Goal: Task Accomplishment & Management: Manage account settings

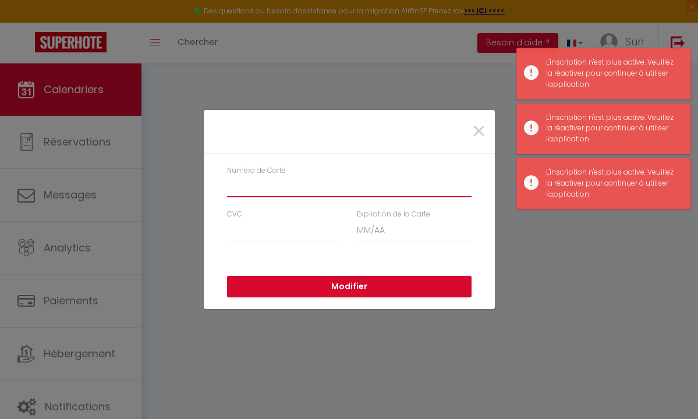
click at [322, 188] on input "Numéro de Carte" at bounding box center [349, 186] width 244 height 21
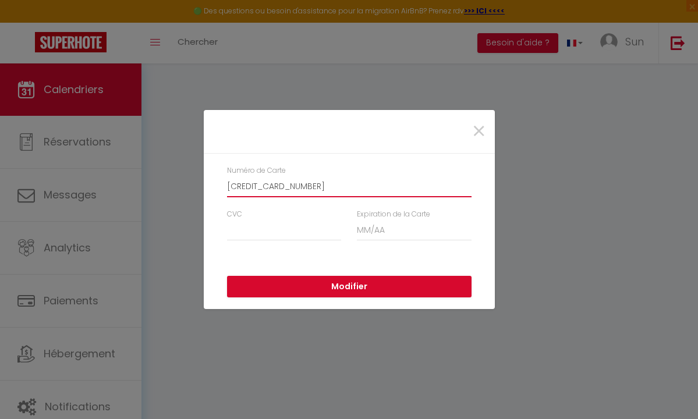
type input "5473950502079026"
click at [258, 222] on input "CVC" at bounding box center [284, 230] width 115 height 21
type input "580"
click at [376, 225] on input "Expiration de la Carte" at bounding box center [414, 230] width 115 height 21
type input "09 / 27"
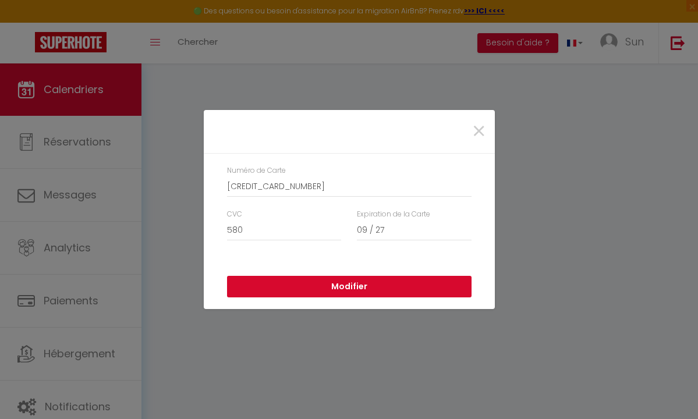
click at [364, 290] on button "Modifier" at bounding box center [349, 287] width 244 height 22
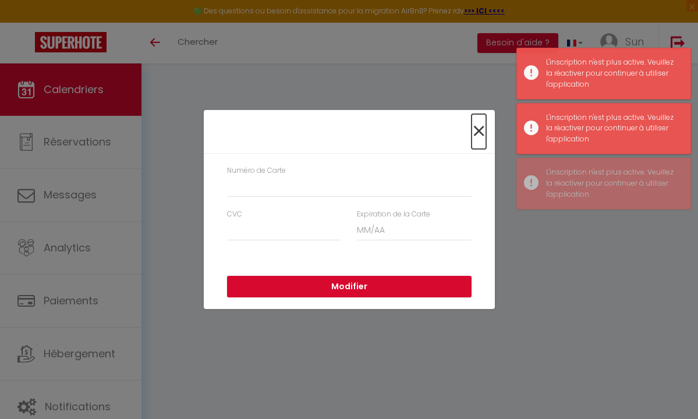
click at [479, 132] on span "×" at bounding box center [478, 131] width 15 height 35
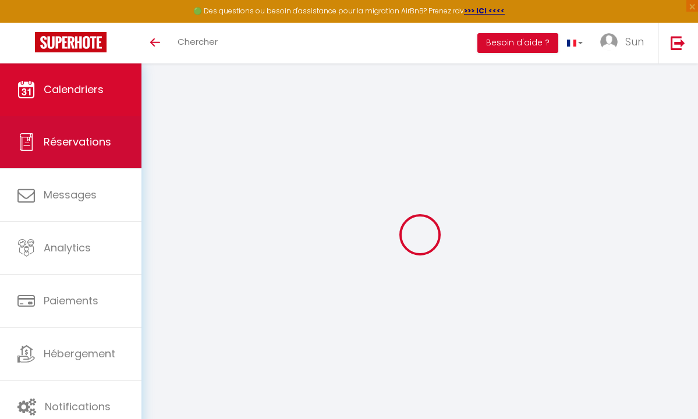
click at [100, 140] on span "Réservations" at bounding box center [78, 141] width 68 height 15
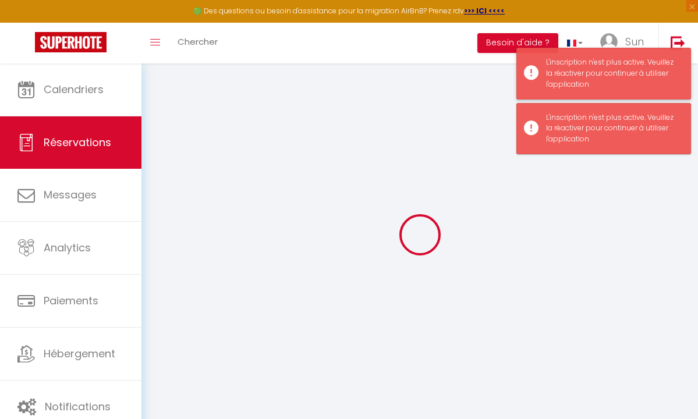
click at [569, 76] on div "L'inscription n'est plus active. Veuillez la réactiver pour continuer à utilise…" at bounding box center [612, 73] width 133 height 33
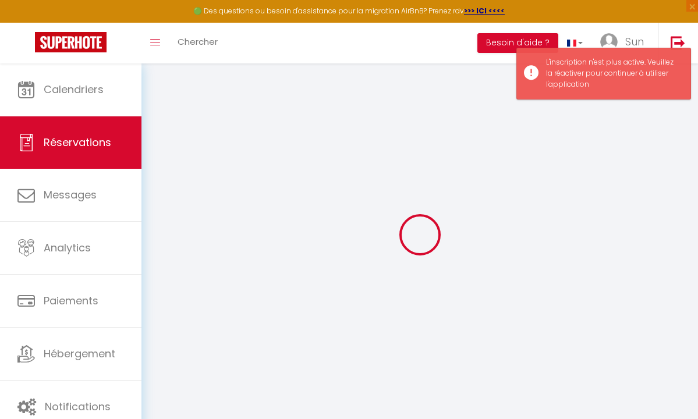
click at [569, 76] on div "L'inscription n'est plus active. Veuillez la réactiver pour continuer à utilise…" at bounding box center [612, 73] width 133 height 33
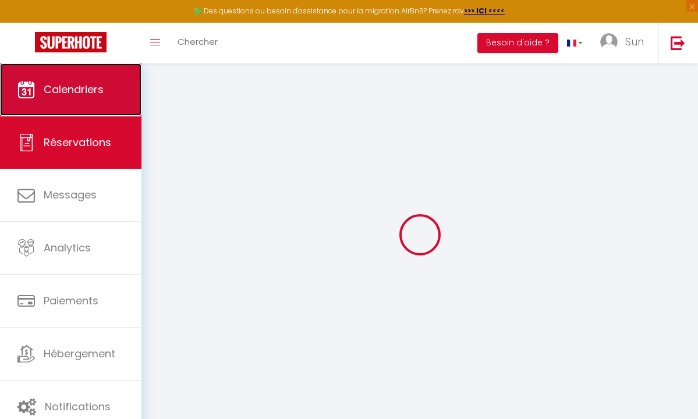
click at [124, 98] on link "Calendriers" at bounding box center [70, 89] width 141 height 52
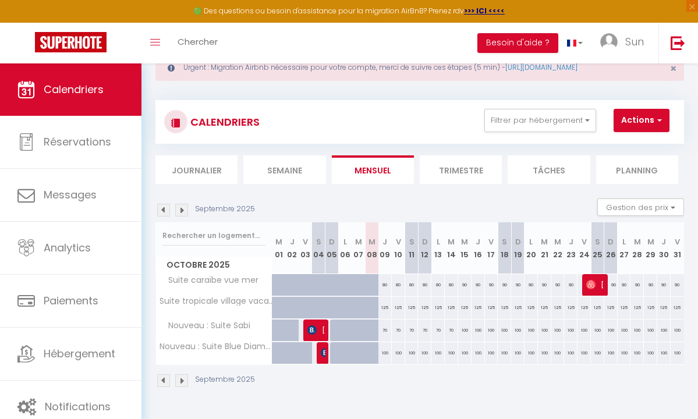
scroll to position [63, 0]
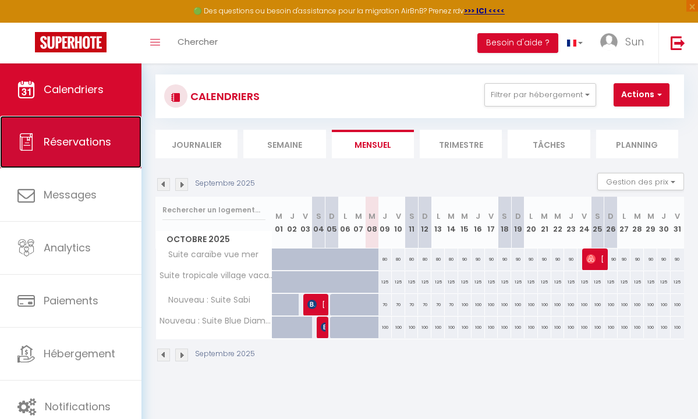
click at [110, 134] on span "Réservations" at bounding box center [78, 141] width 68 height 15
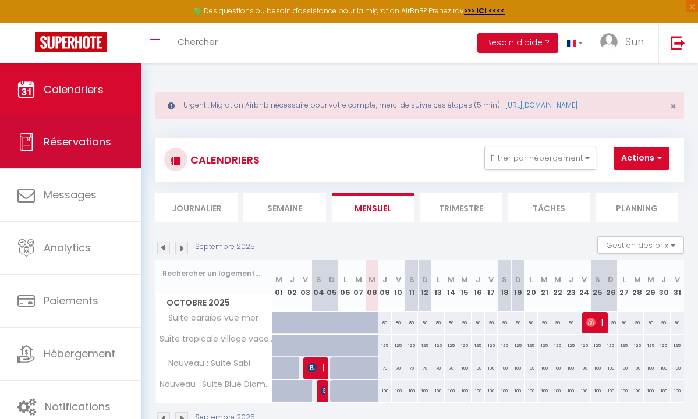
select select "not_cancelled"
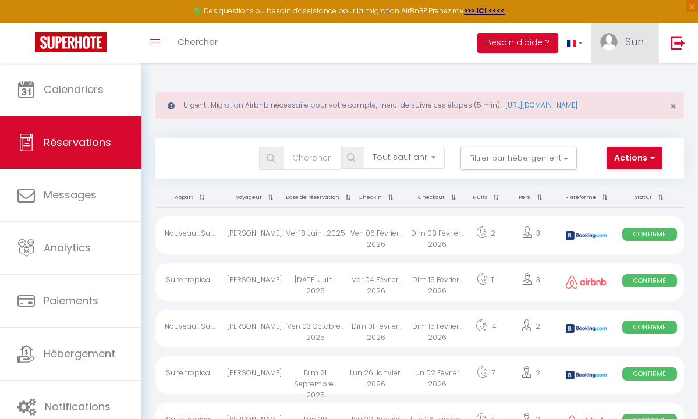
click at [630, 56] on link "Sun" at bounding box center [624, 43] width 67 height 41
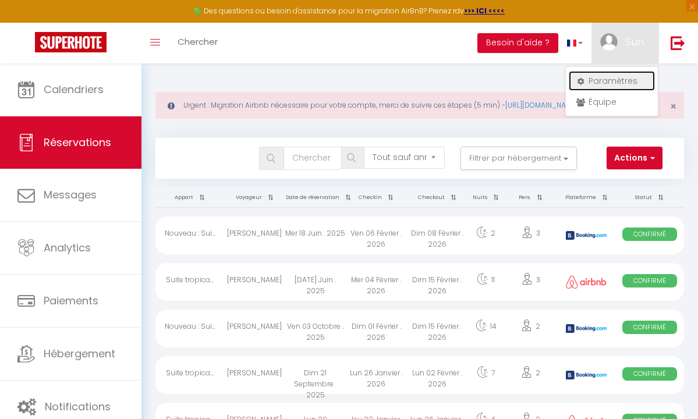
click at [626, 86] on link "Paramètres" at bounding box center [612, 81] width 86 height 20
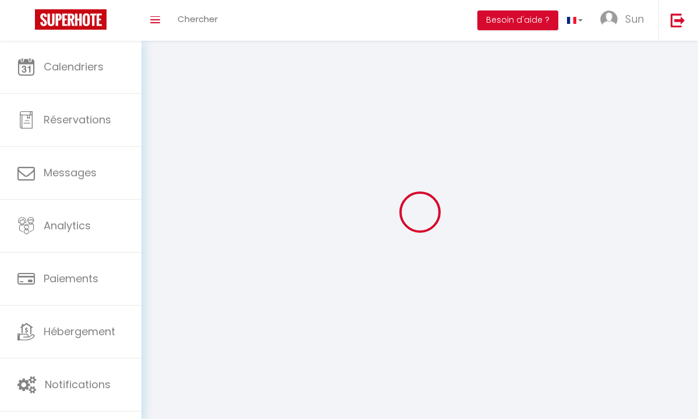
type input "Sun"
type input "C"
type input "0696292891"
type input "60 rue Francois 1 er"
type input "75008"
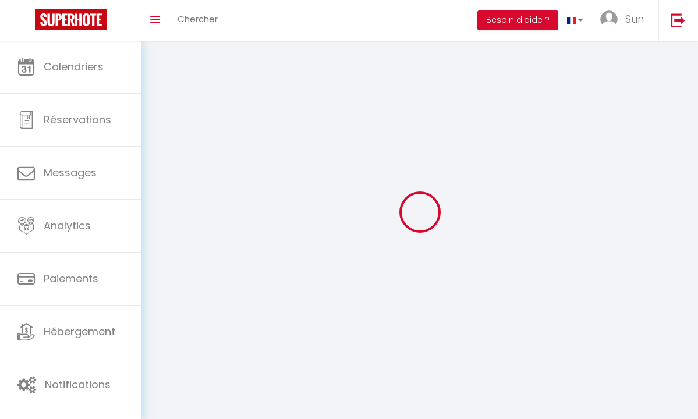
type input "PARIS"
type input "imG11SXDOY4TldROAq2tUbuRG"
type input "a6wkaTT5BxdoyiAgEVW7SBdrO"
select select "28"
type input "imG11SXDOY4TldROAq2tUbuRG"
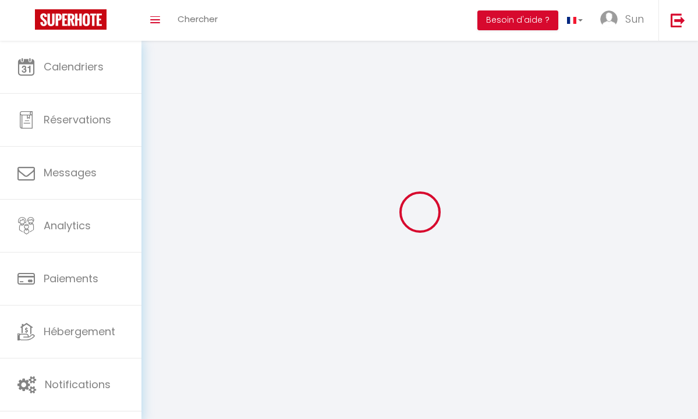
type input "a6wkaTT5BxdoyiAgEVW7SBdrO"
type input "https://app.superhote.com/#/get-available-rentals/a6wkaTT5BxdoyiAgEVW7SBdrO"
select select "fr"
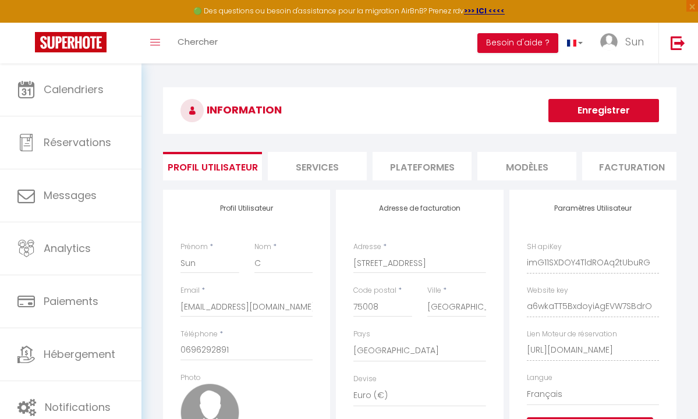
click at [426, 164] on li "Plateformes" at bounding box center [422, 166] width 99 height 29
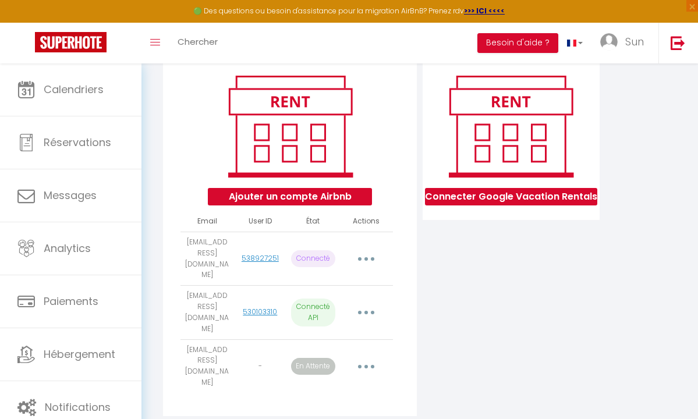
scroll to position [138, 0]
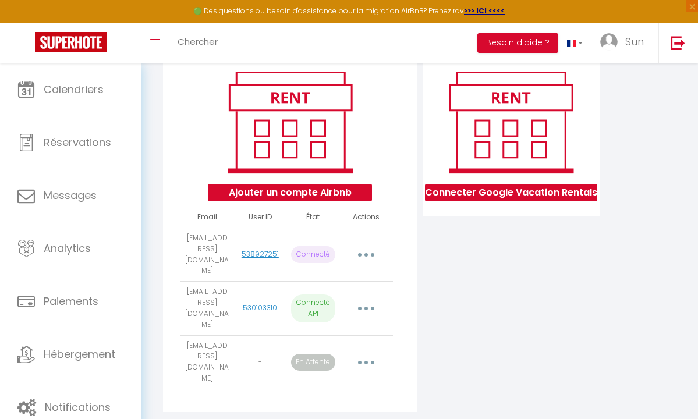
click at [286, 153] on img at bounding box center [290, 122] width 148 height 112
